Goal: Task Accomplishment & Management: Manage account settings

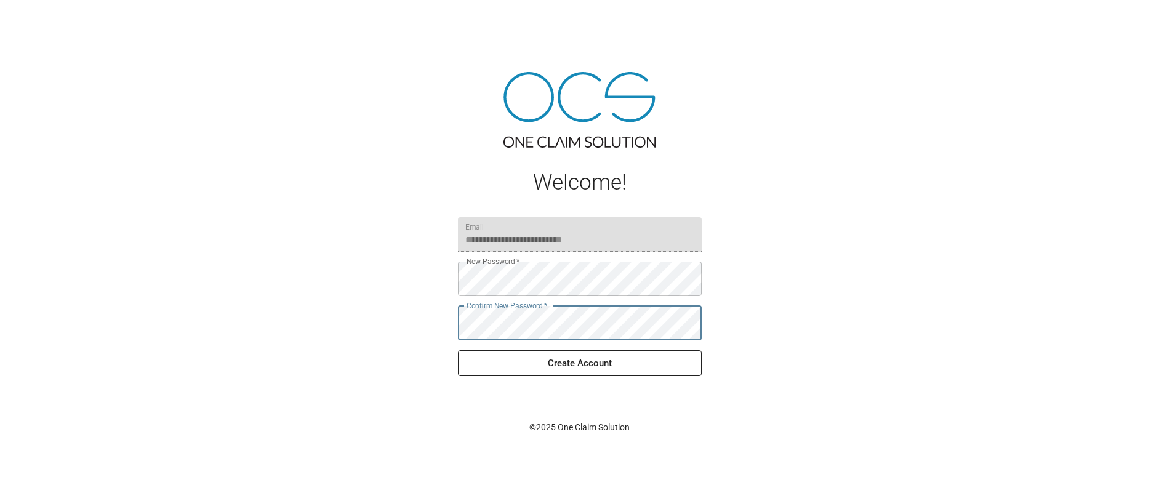
click at [566, 368] on button "Create Account" at bounding box center [580, 363] width 244 height 26
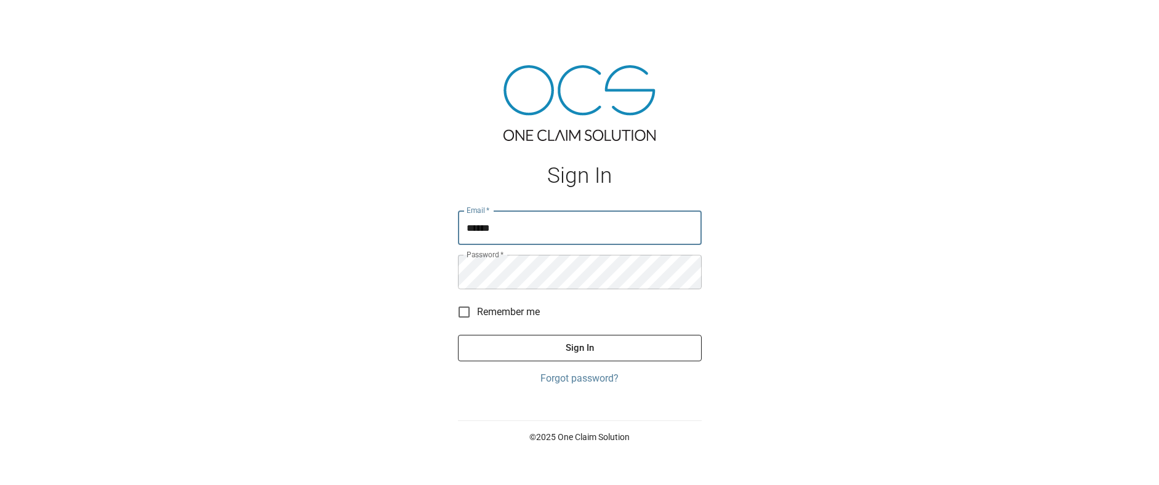
type input "**********"
click at [499, 348] on button "Sign In" at bounding box center [580, 348] width 244 height 26
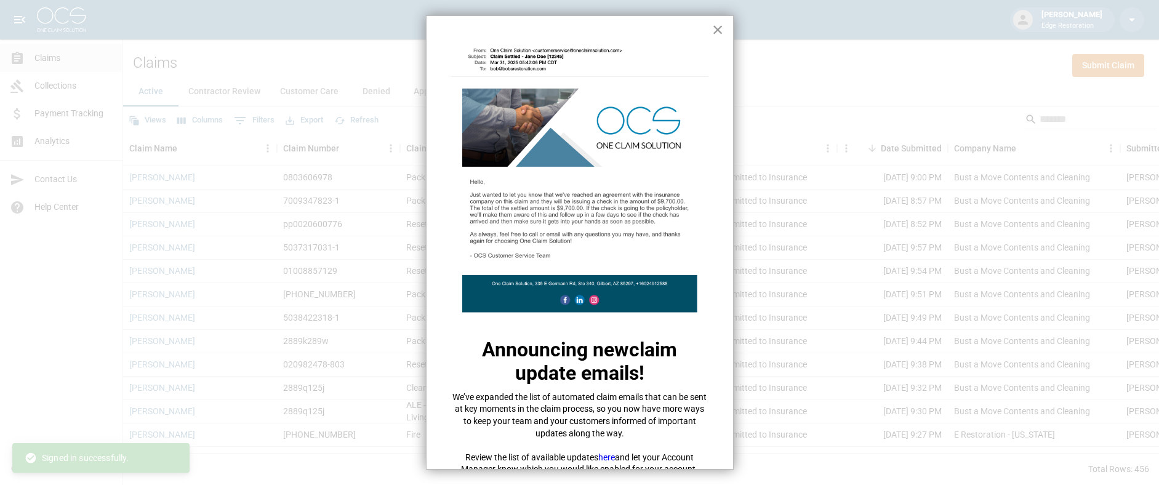
click at [715, 32] on button "×" at bounding box center [718, 30] width 12 height 20
